Goal: Use online tool/utility: Utilize a website feature to perform a specific function

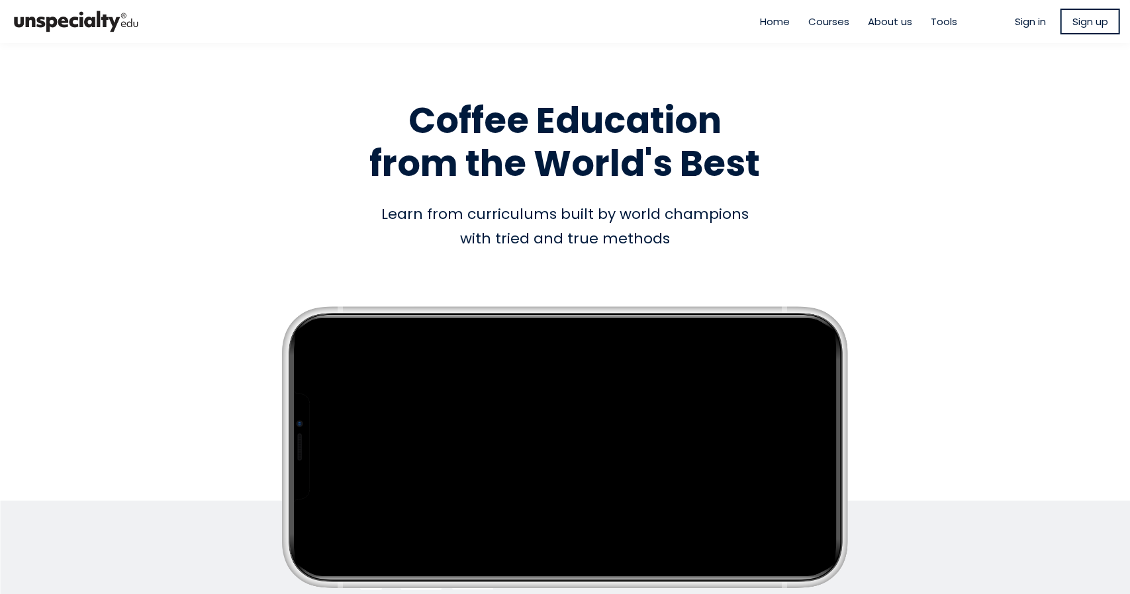
click at [766, 19] on span "Home" at bounding box center [776, 21] width 30 height 15
click at [933, 21] on span "Tools" at bounding box center [944, 21] width 26 height 15
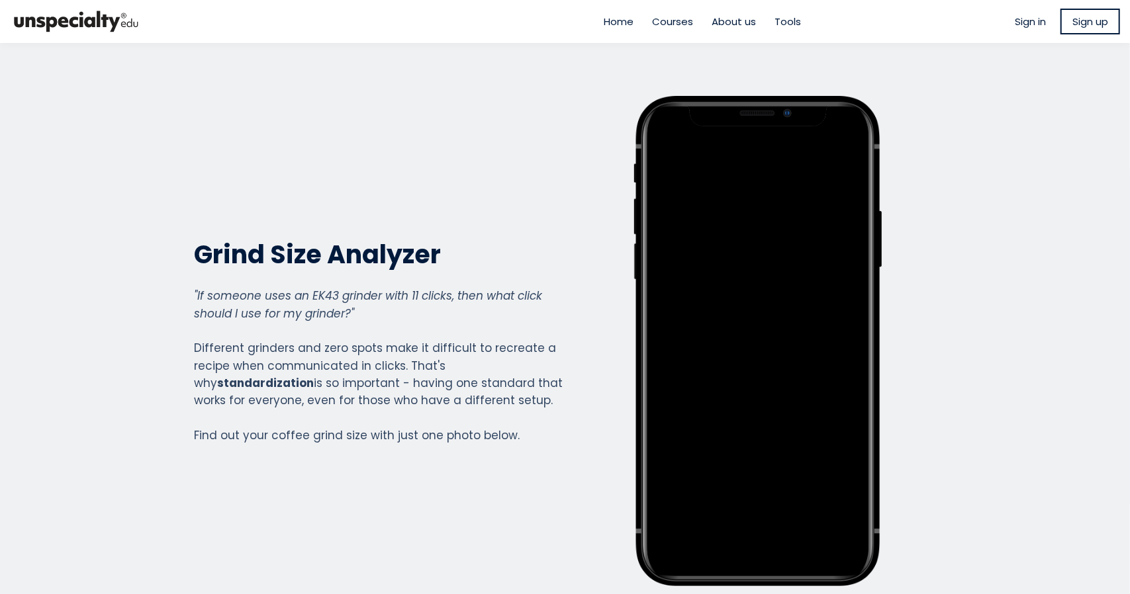
click at [71, 22] on img at bounding box center [76, 21] width 132 height 32
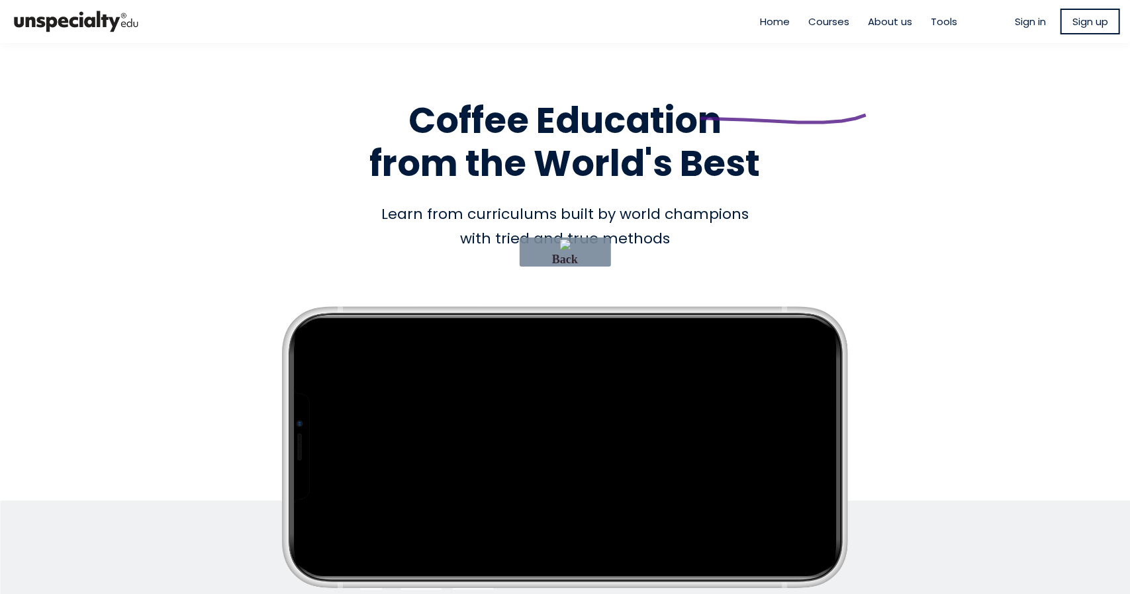
drag, startPoint x: 873, startPoint y: 113, endPoint x: 866, endPoint y: 115, distance: 7.5
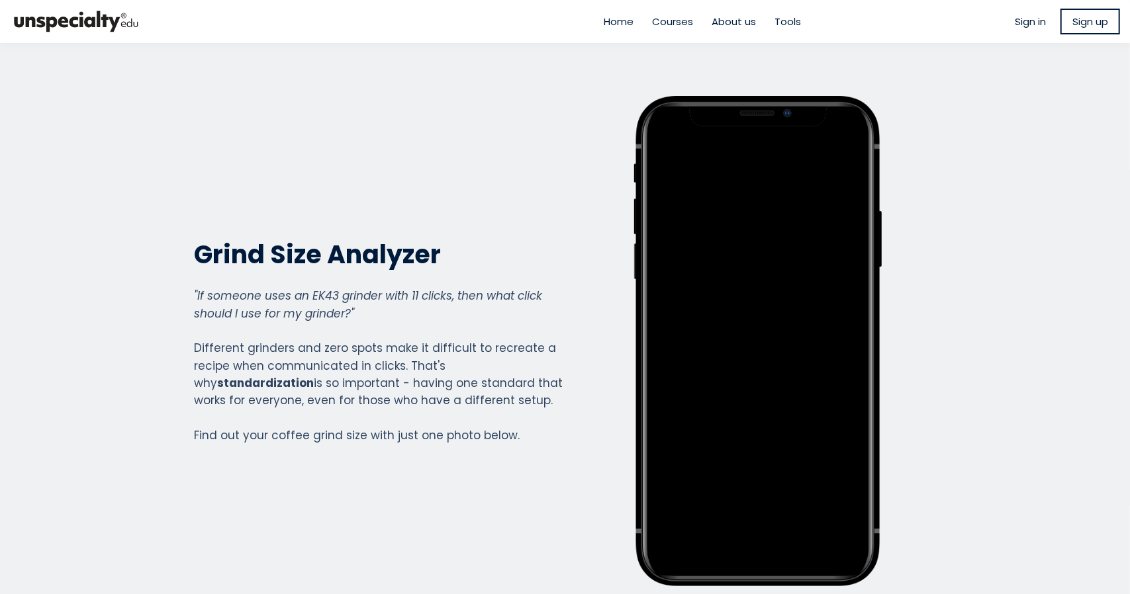
scroll to position [1464, 530]
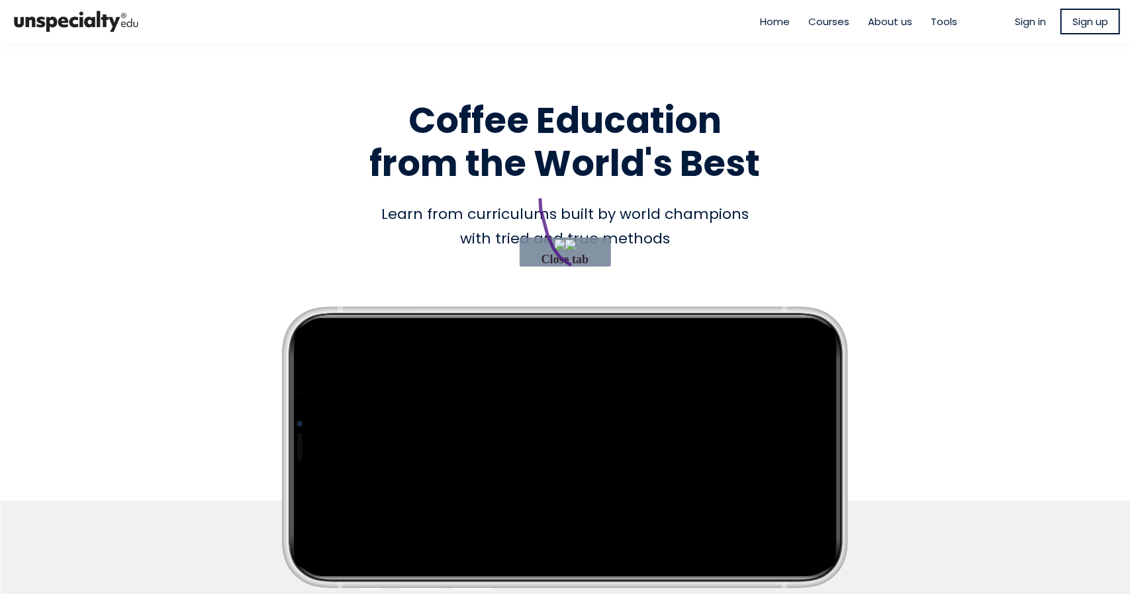
drag, startPoint x: 540, startPoint y: 193, endPoint x: 651, endPoint y: 268, distance: 134.4
